Goal: Navigation & Orientation: Understand site structure

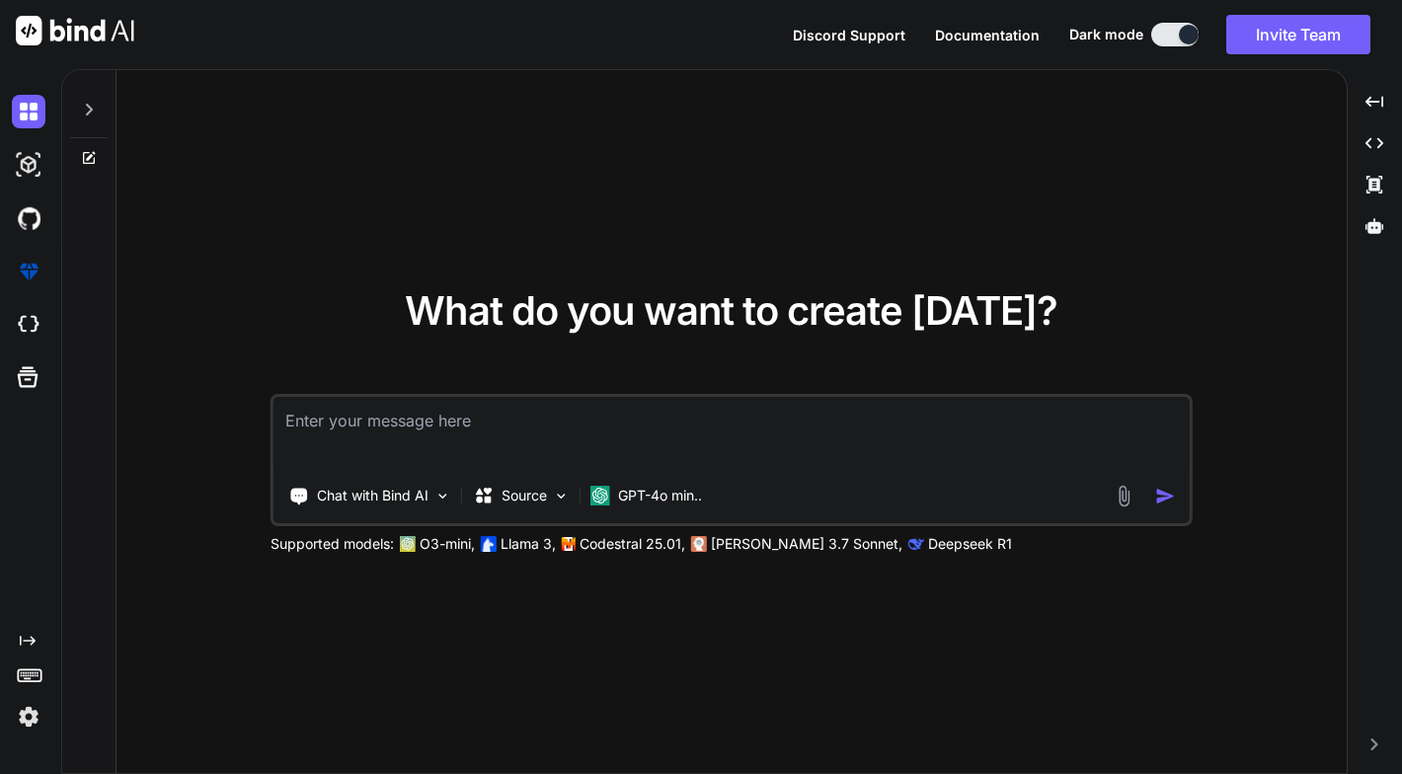
drag, startPoint x: 31, startPoint y: 736, endPoint x: 19, endPoint y: 734, distance: 12.0
click at [28, 738] on div "Created with Pixso." at bounding box center [30, 421] width 61 height 705
click at [91, 111] on icon at bounding box center [89, 110] width 7 height 12
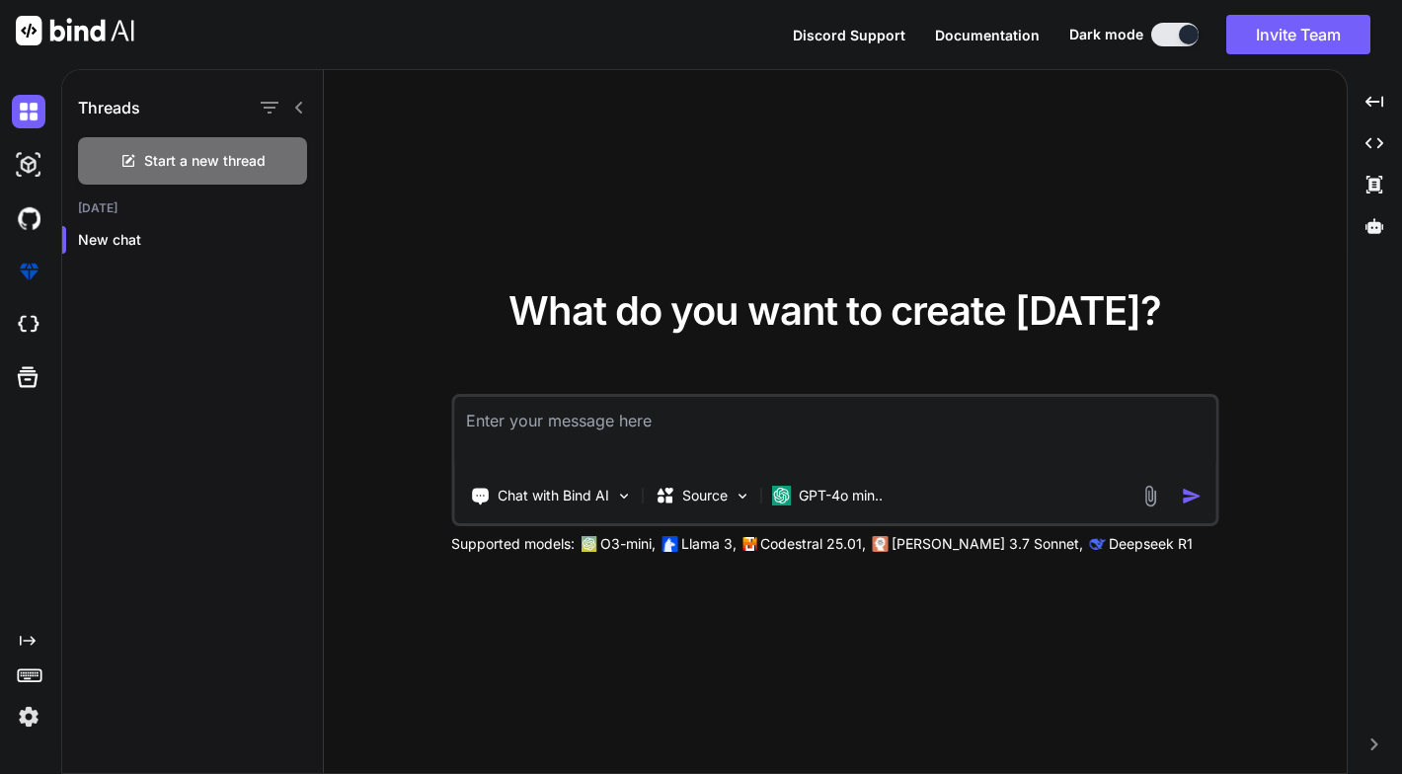
click at [309, 109] on div "Threads" at bounding box center [192, 103] width 261 height 67
click at [301, 104] on icon at bounding box center [299, 108] width 16 height 16
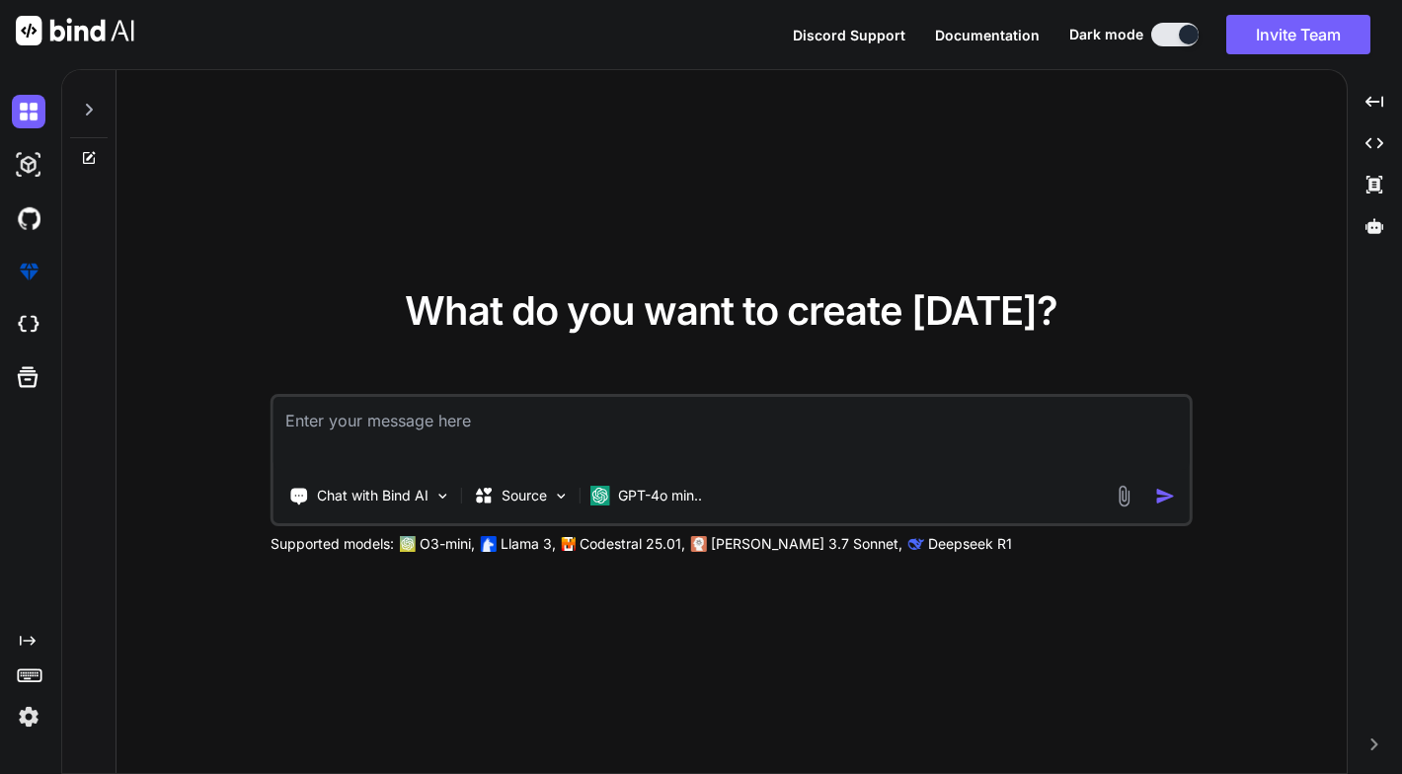
click at [29, 672] on rect at bounding box center [29, 673] width 2 height 2
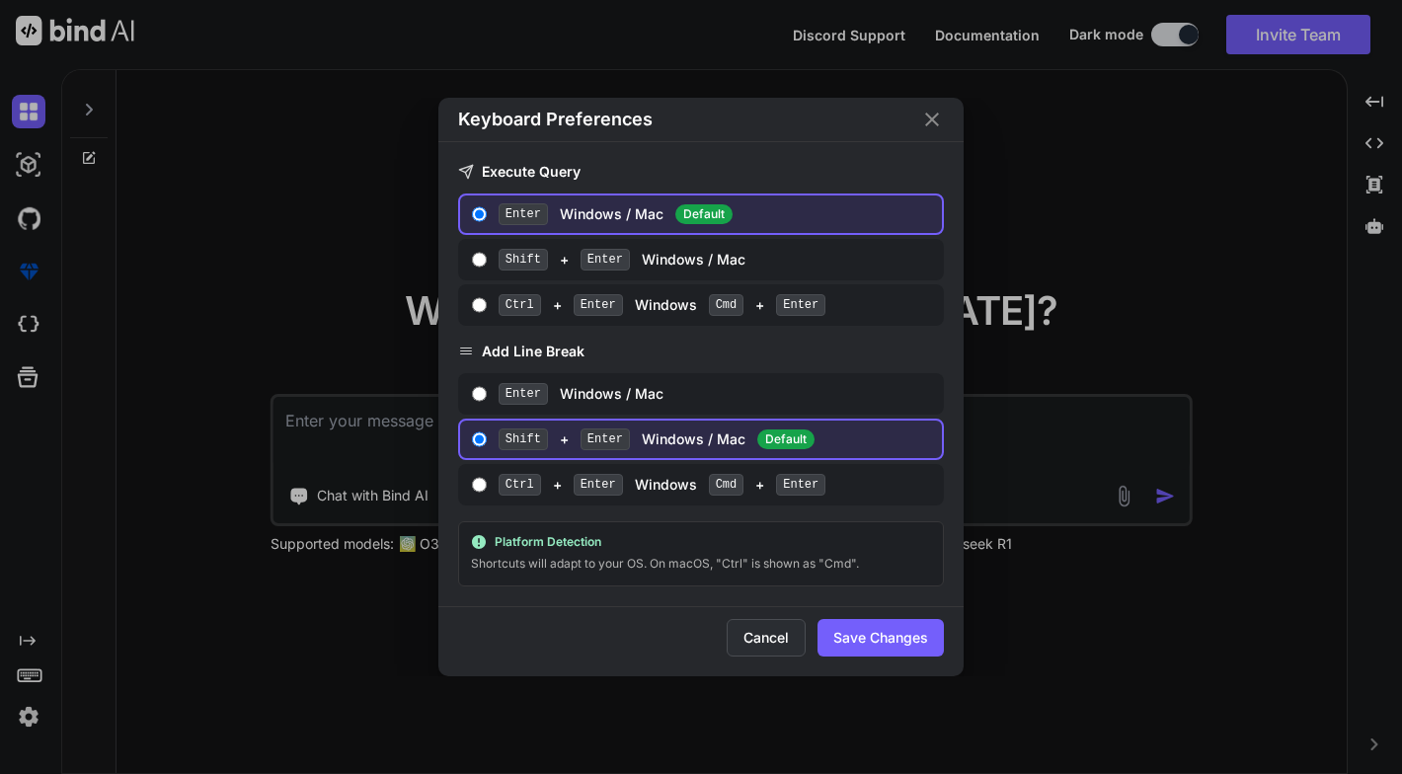
click at [787, 639] on button "Cancel" at bounding box center [766, 638] width 79 height 38
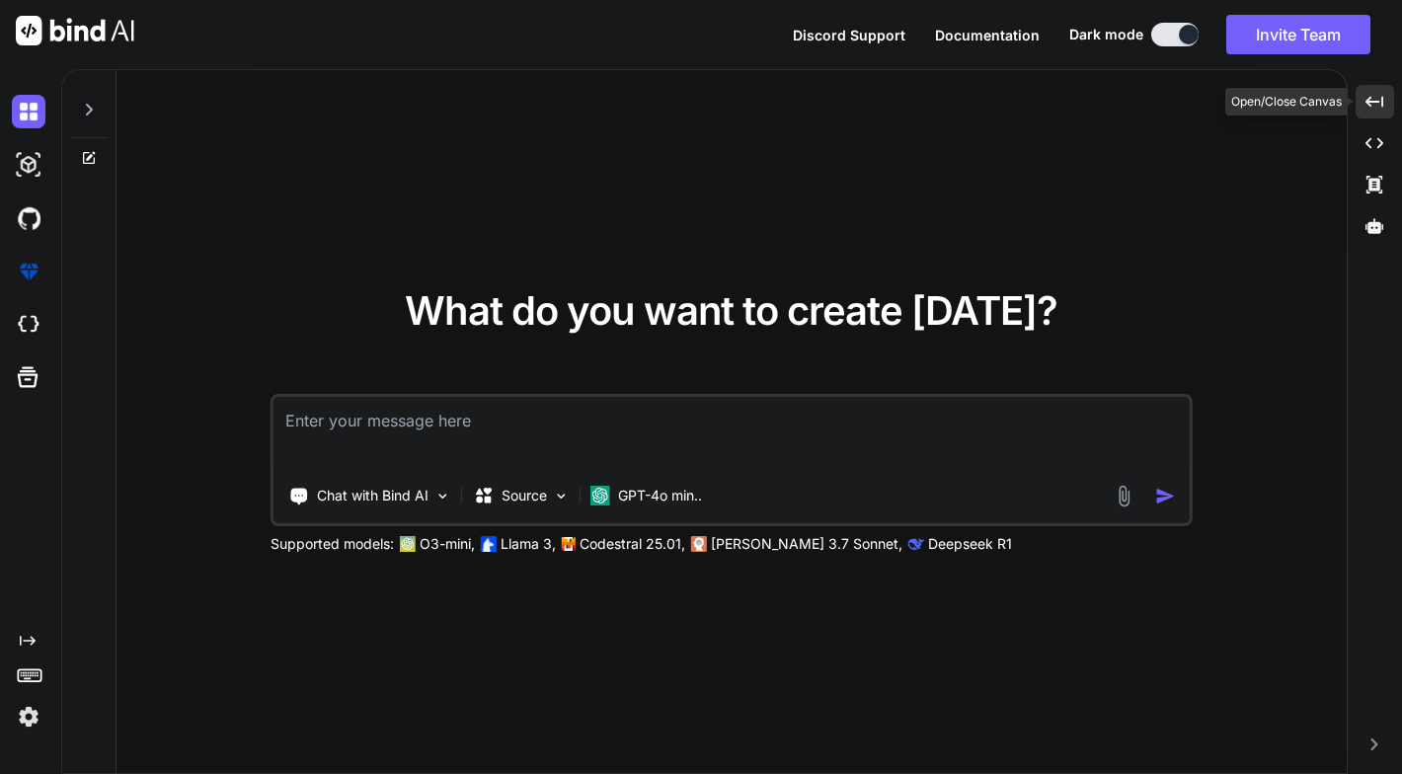
click at [1379, 93] on icon "Created with Pixso." at bounding box center [1375, 102] width 18 height 18
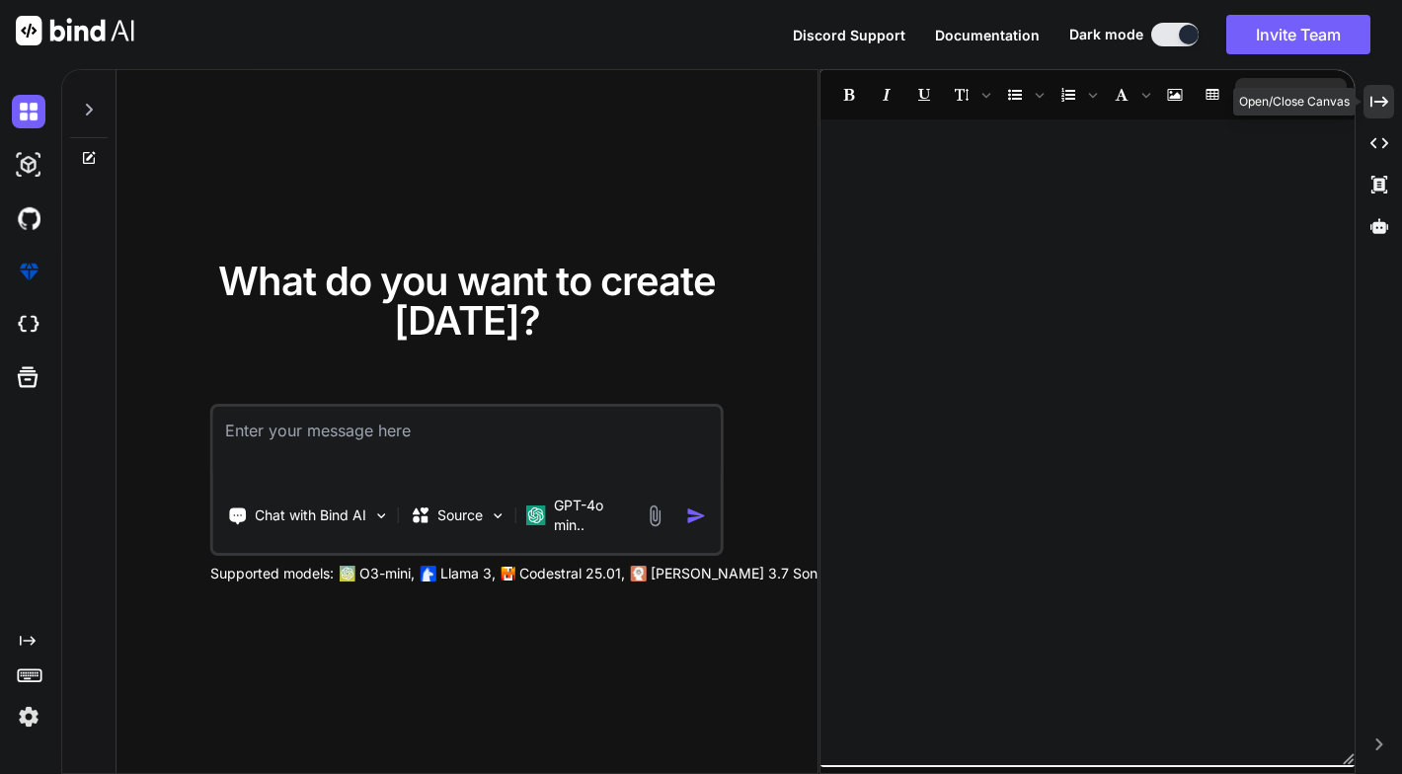
click at [1379, 93] on icon "Created with Pixso." at bounding box center [1380, 102] width 18 height 18
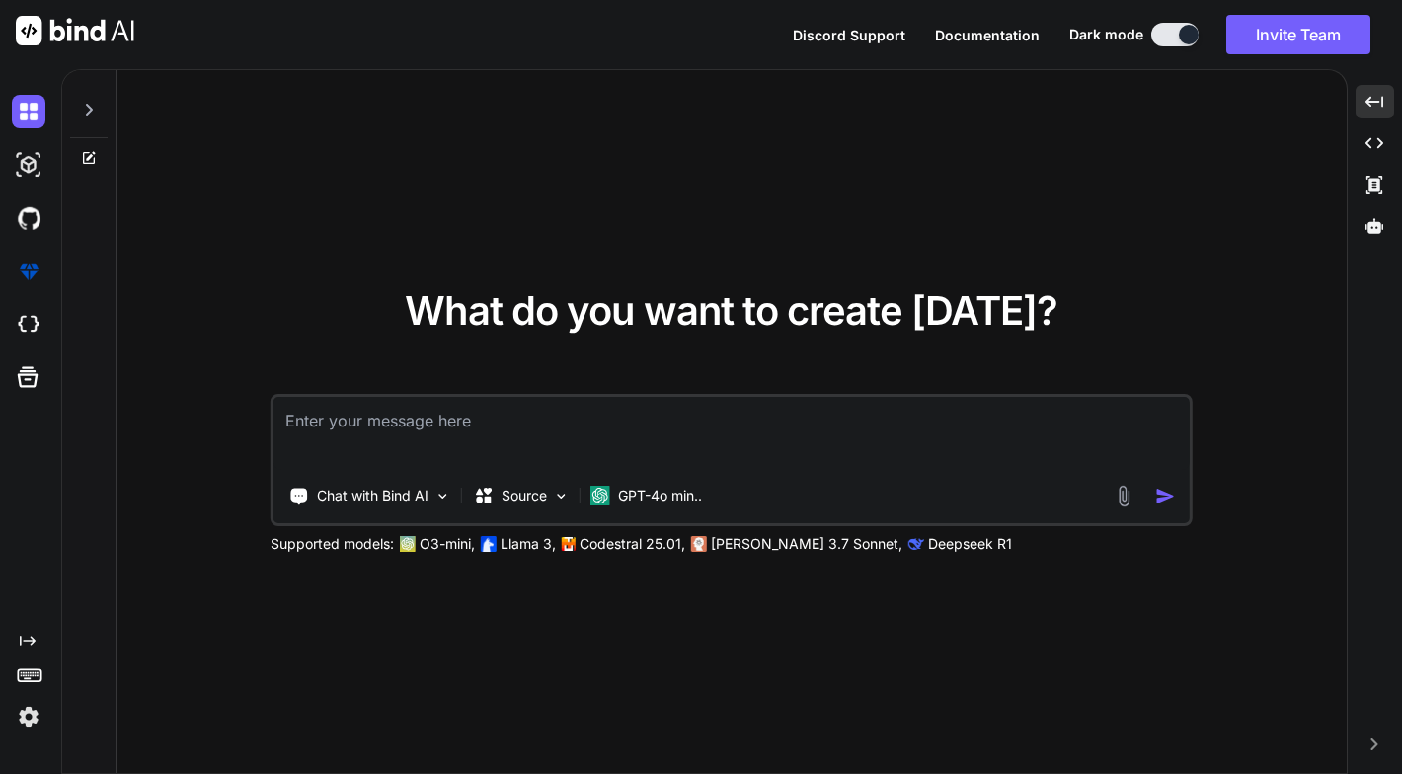
click at [1376, 747] on icon "Created with Pixso." at bounding box center [1375, 745] width 12 height 12
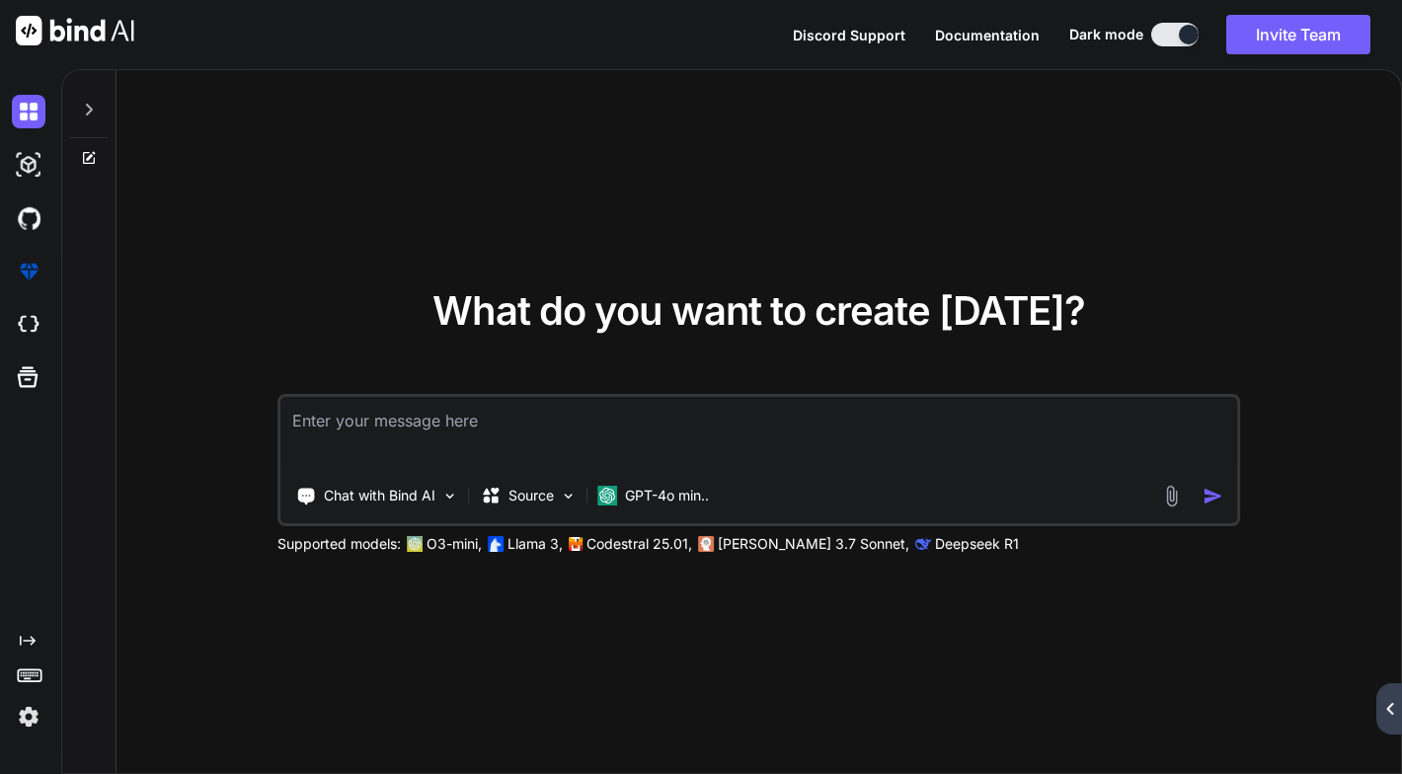
click at [1389, 719] on div "Created with Pixso." at bounding box center [1389, 708] width 26 height 51
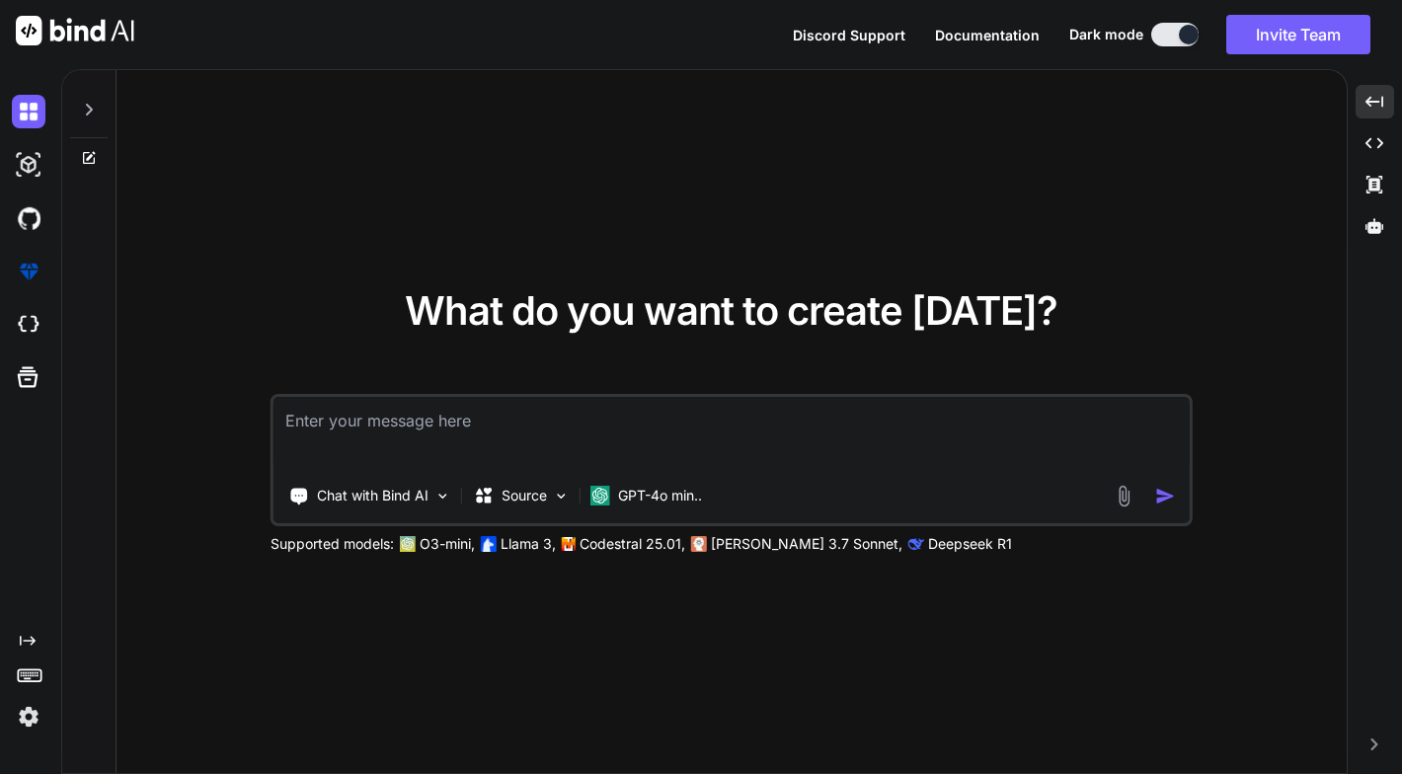
click at [62, 103] on div at bounding box center [88, 118] width 53 height 96
click at [78, 102] on div at bounding box center [89, 104] width 38 height 68
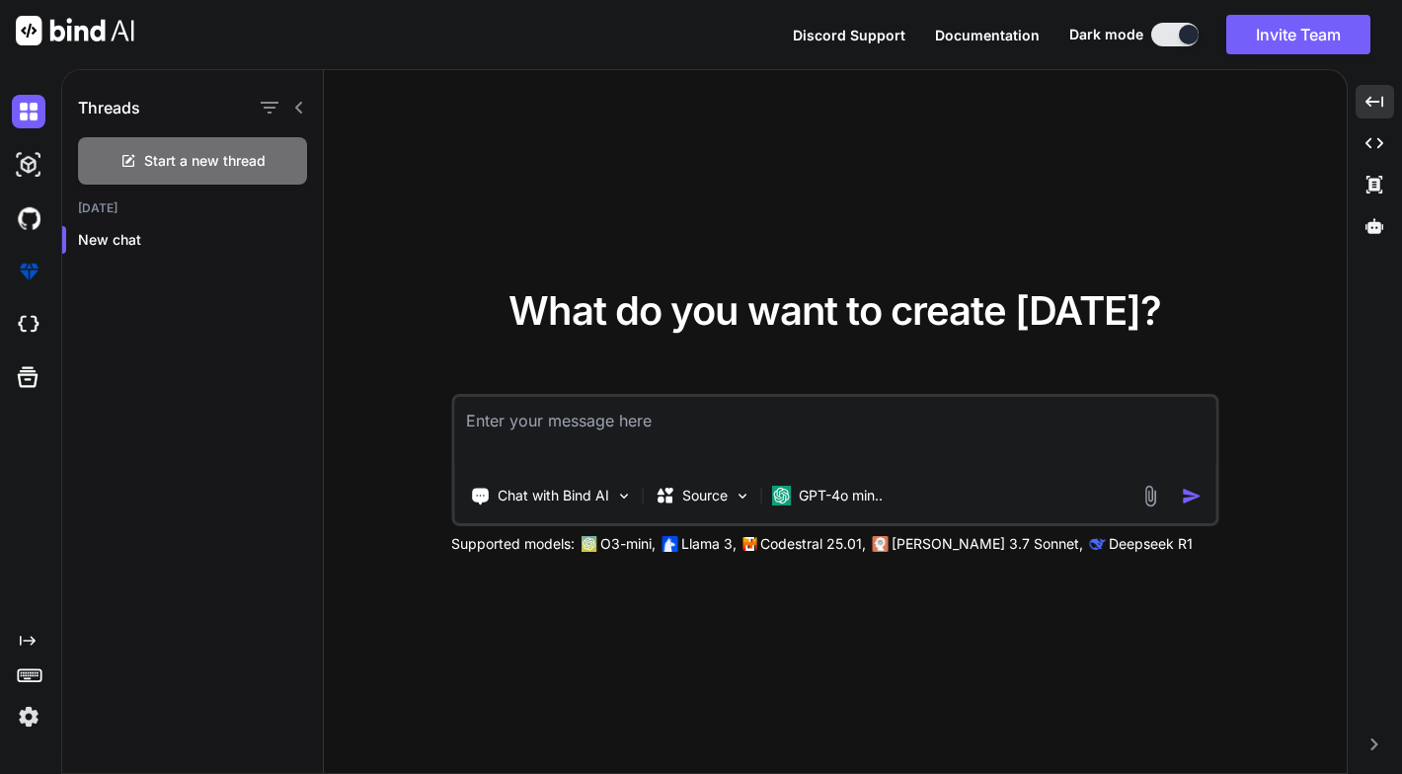
click at [291, 113] on icon at bounding box center [299, 108] width 16 height 16
